Goal: Find specific page/section: Find specific page/section

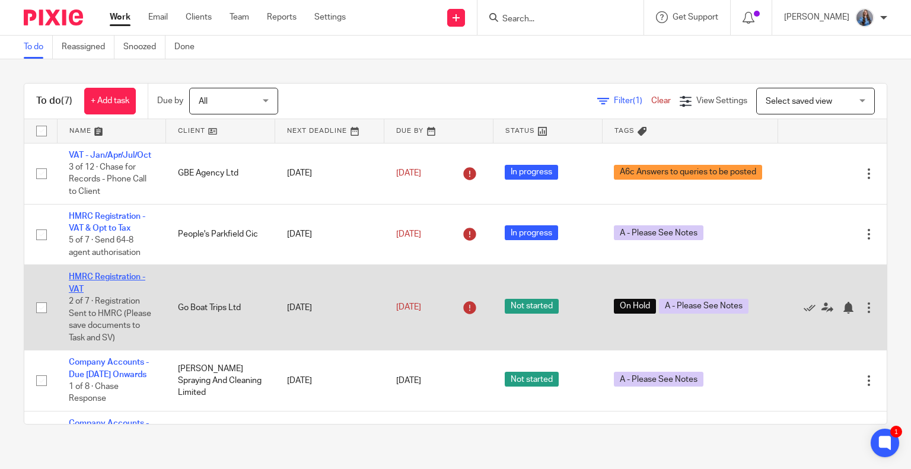
click at [87, 289] on link "HMRC Registration - VAT" at bounding box center [107, 283] width 77 height 20
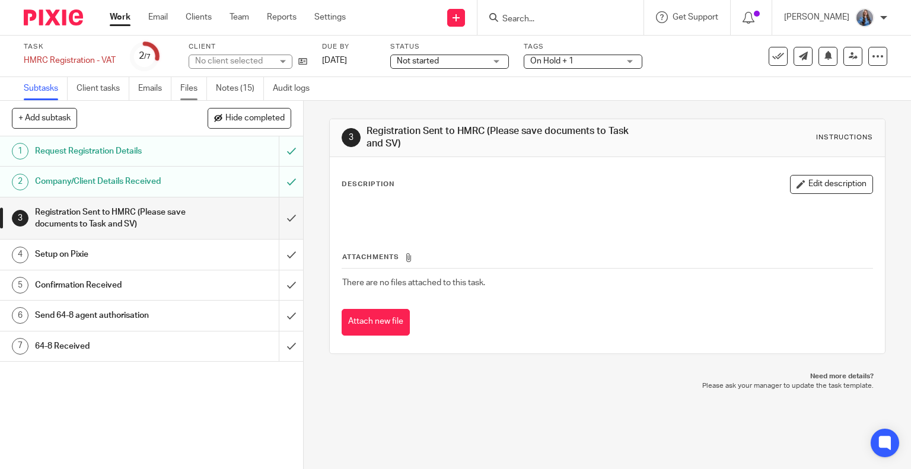
click at [188, 91] on link "Files" at bounding box center [193, 88] width 27 height 23
